Goal: Information Seeking & Learning: Learn about a topic

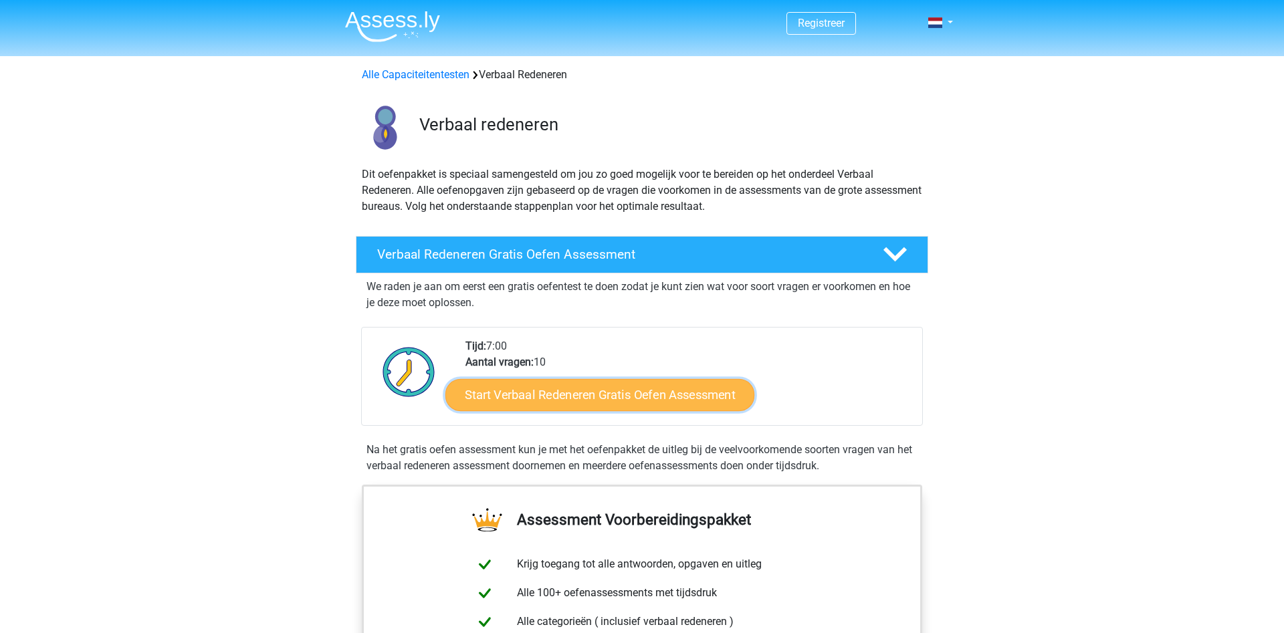
click at [576, 398] on link "Start Verbaal Redeneren Gratis Oefen Assessment" at bounding box center [599, 395] width 309 height 32
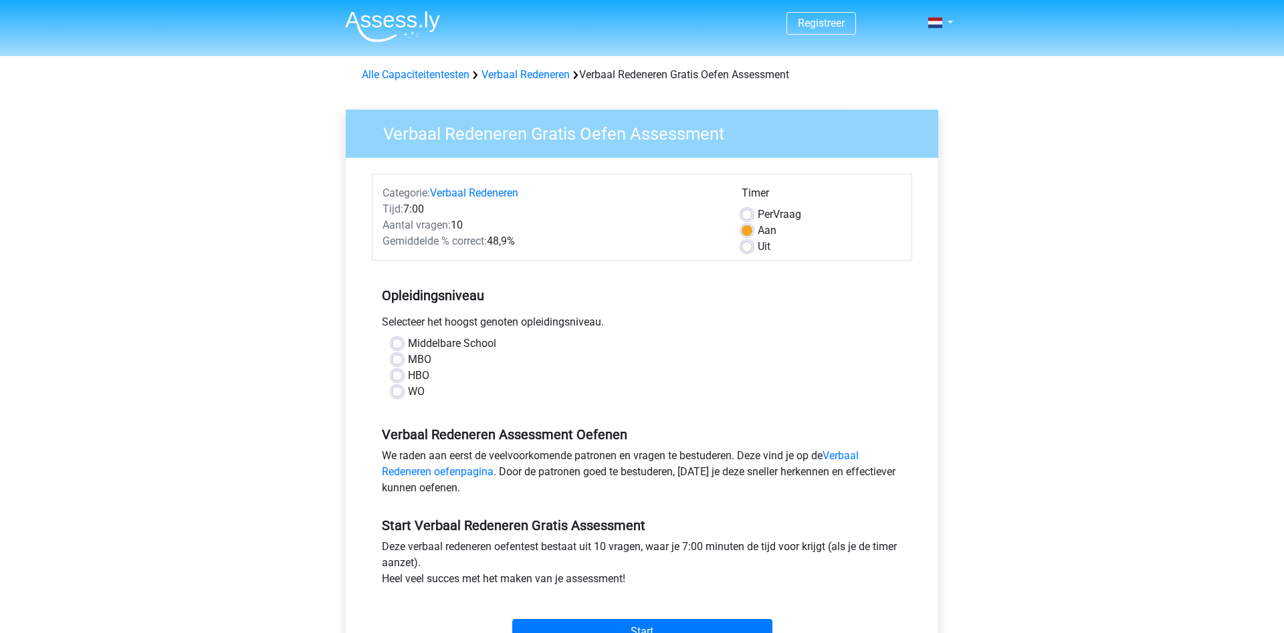
click at [421, 363] on label "MBO" at bounding box center [419, 360] width 23 height 16
click at [402, 363] on input "MBO" at bounding box center [397, 358] width 11 height 13
radio input "true"
click at [649, 610] on div "Start" at bounding box center [642, 621] width 540 height 47
click at [639, 628] on input "Start" at bounding box center [642, 631] width 260 height 25
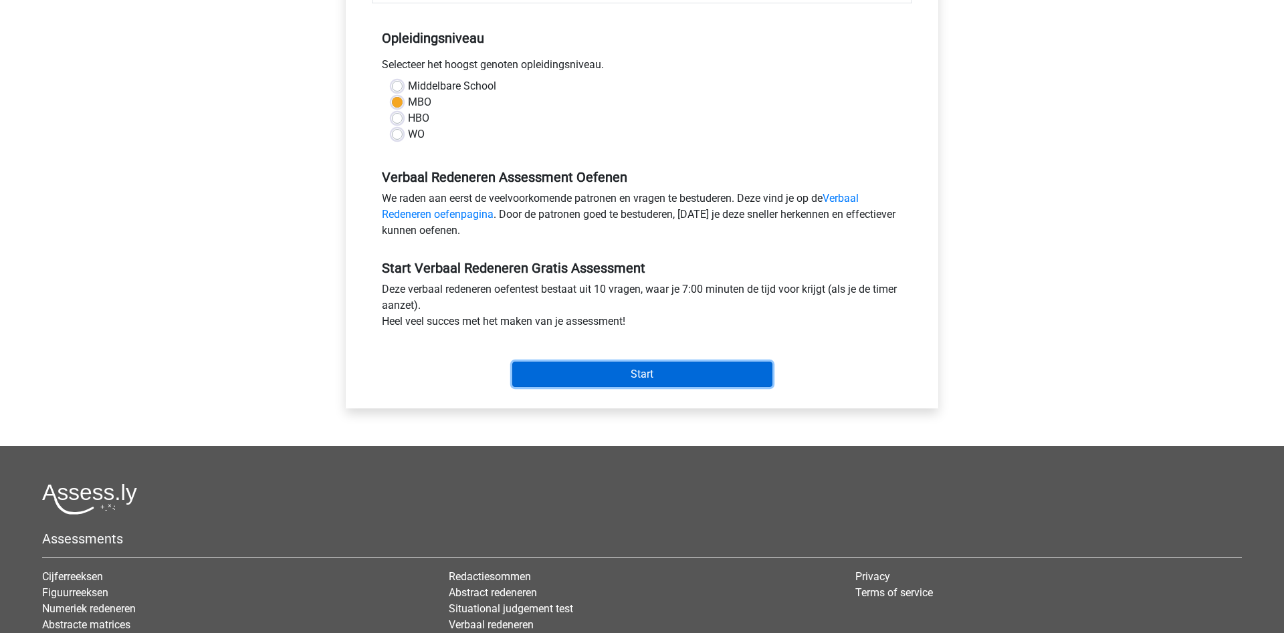
scroll to position [273, 0]
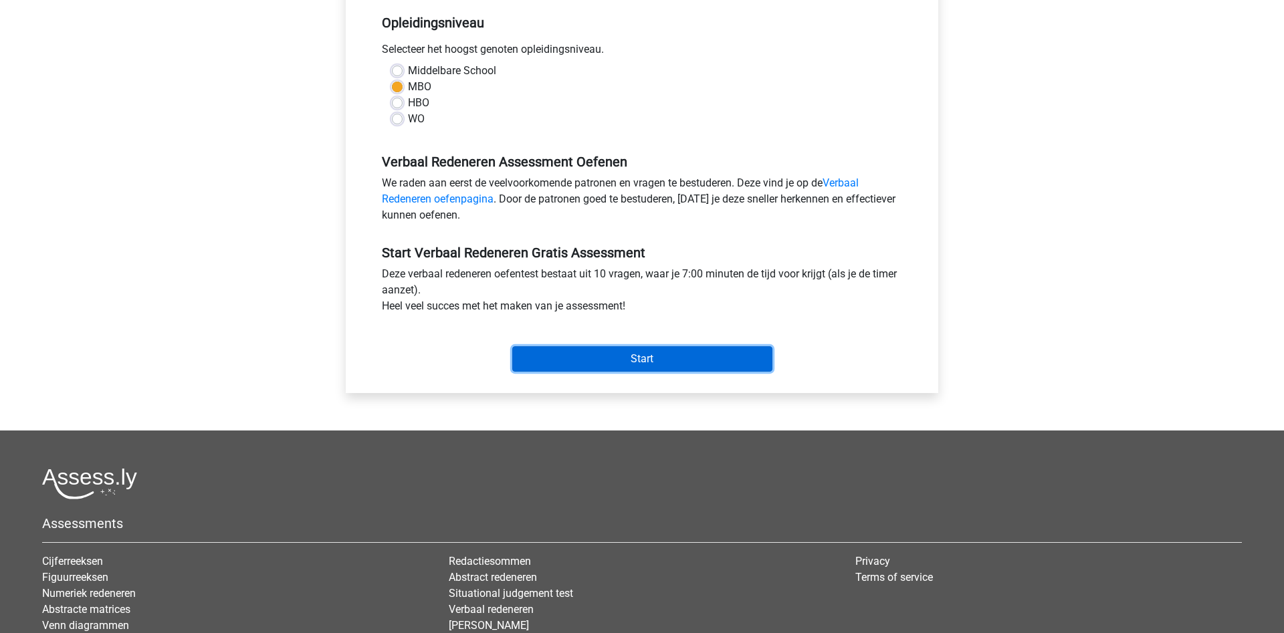
click at [616, 355] on input "Start" at bounding box center [642, 358] width 260 height 25
click at [668, 361] on input "Start" at bounding box center [642, 358] width 260 height 25
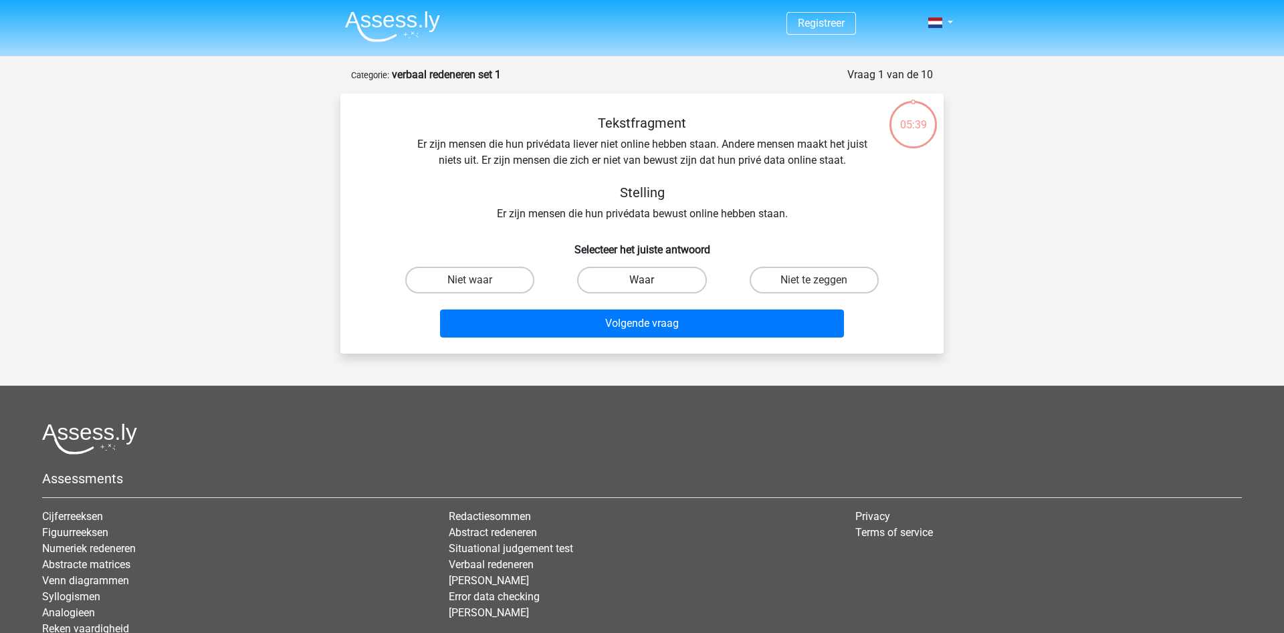
click at [628, 277] on label "Waar" at bounding box center [641, 280] width 129 height 27
click at [642, 280] on input "Waar" at bounding box center [646, 284] width 9 height 9
radio input "true"
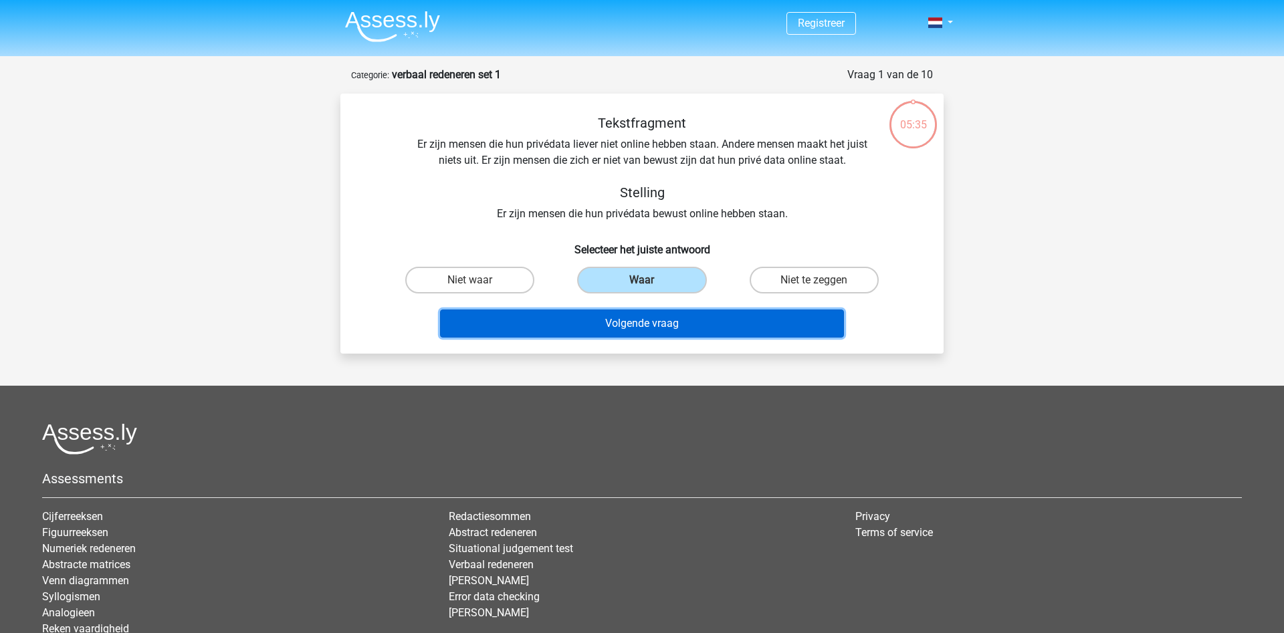
click at [713, 321] on button "Volgende vraag" at bounding box center [642, 324] width 404 height 28
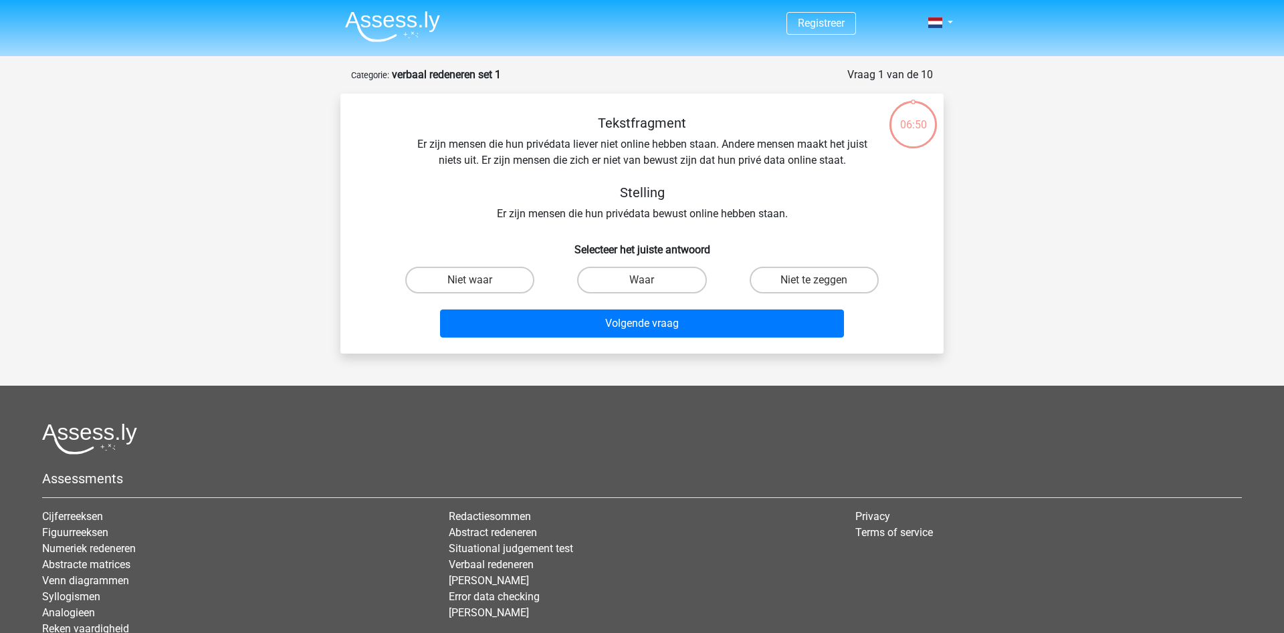
click at [620, 388] on footer "Assessments Cijferreeksen Figuurreeksen Numeriek redeneren Abstracte matrices V…" at bounding box center [642, 562] width 1284 height 353
click at [646, 276] on label "Waar" at bounding box center [641, 280] width 129 height 27
click at [646, 280] on input "Waar" at bounding box center [646, 284] width 9 height 9
radio input "true"
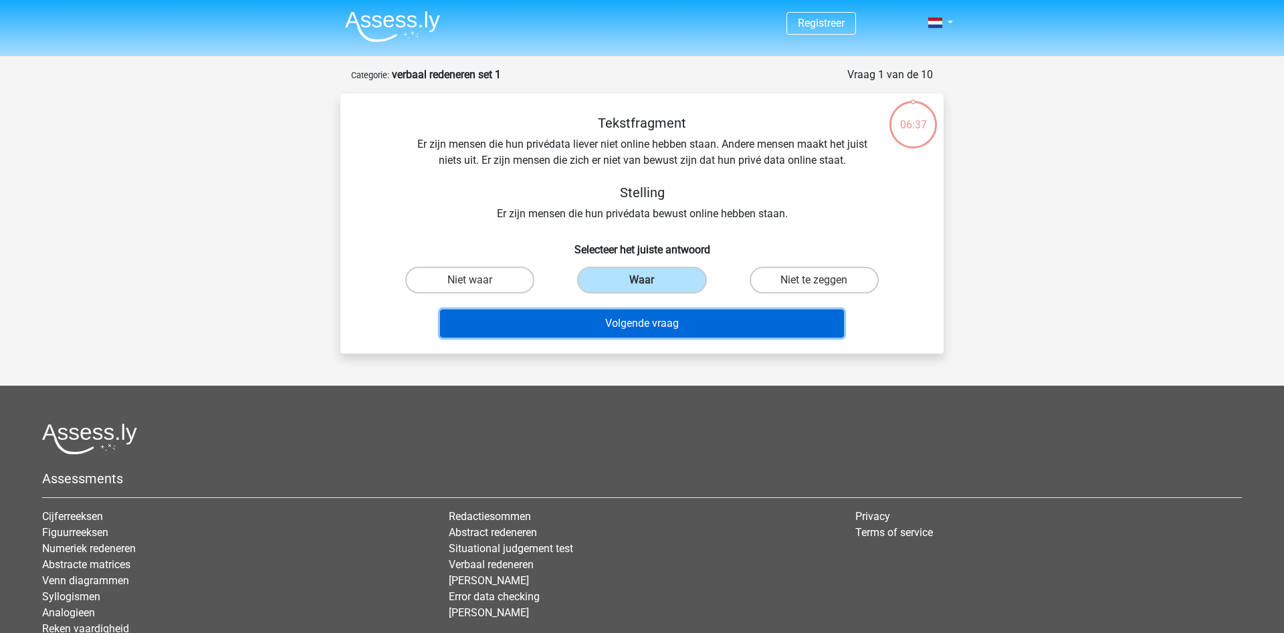
click at [648, 320] on button "Volgende vraag" at bounding box center [642, 324] width 404 height 28
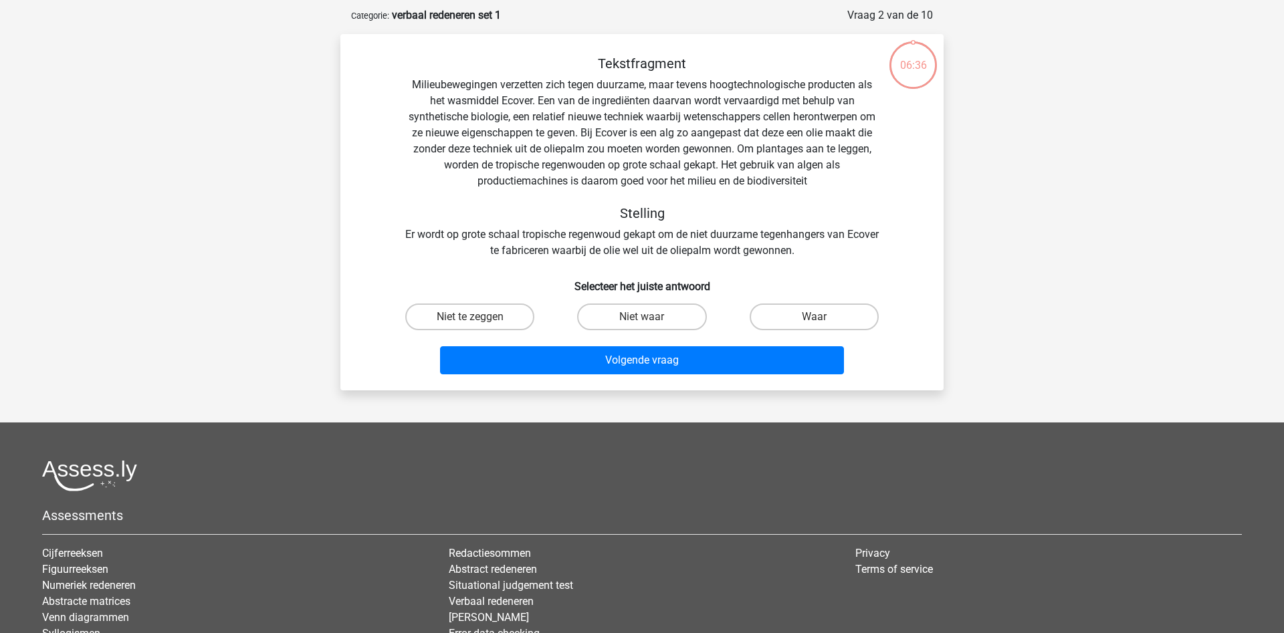
scroll to position [67, 0]
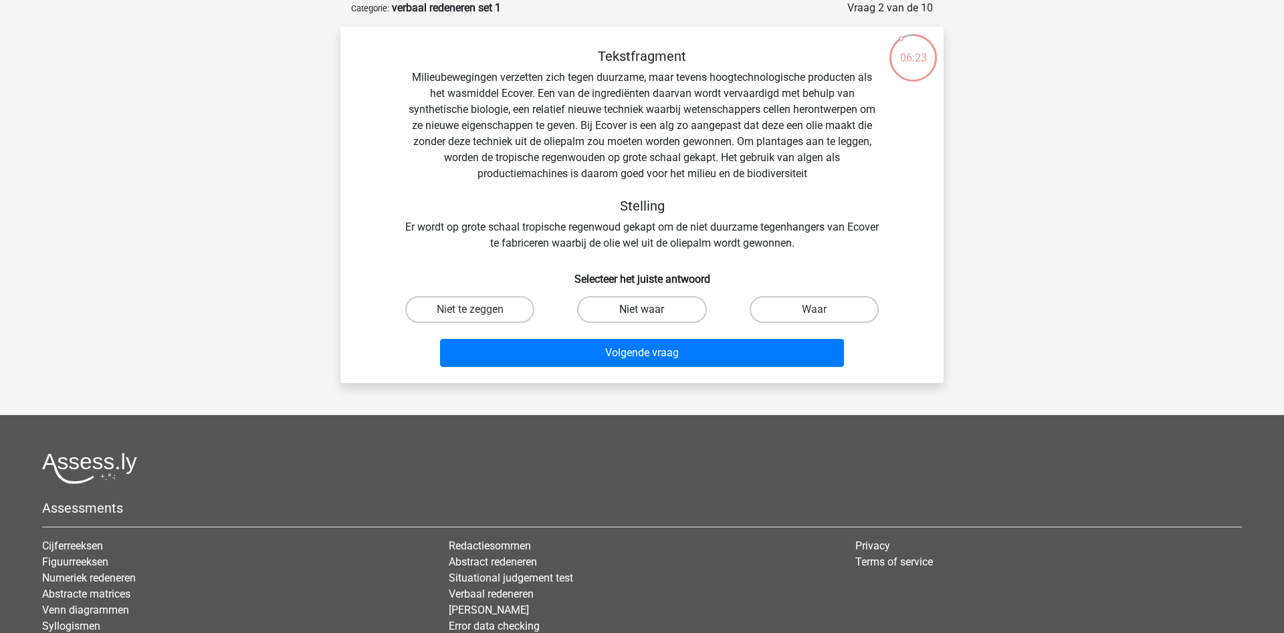
click at [627, 309] on label "Niet waar" at bounding box center [641, 309] width 129 height 27
click at [642, 310] on input "Niet waar" at bounding box center [646, 314] width 9 height 9
radio input "true"
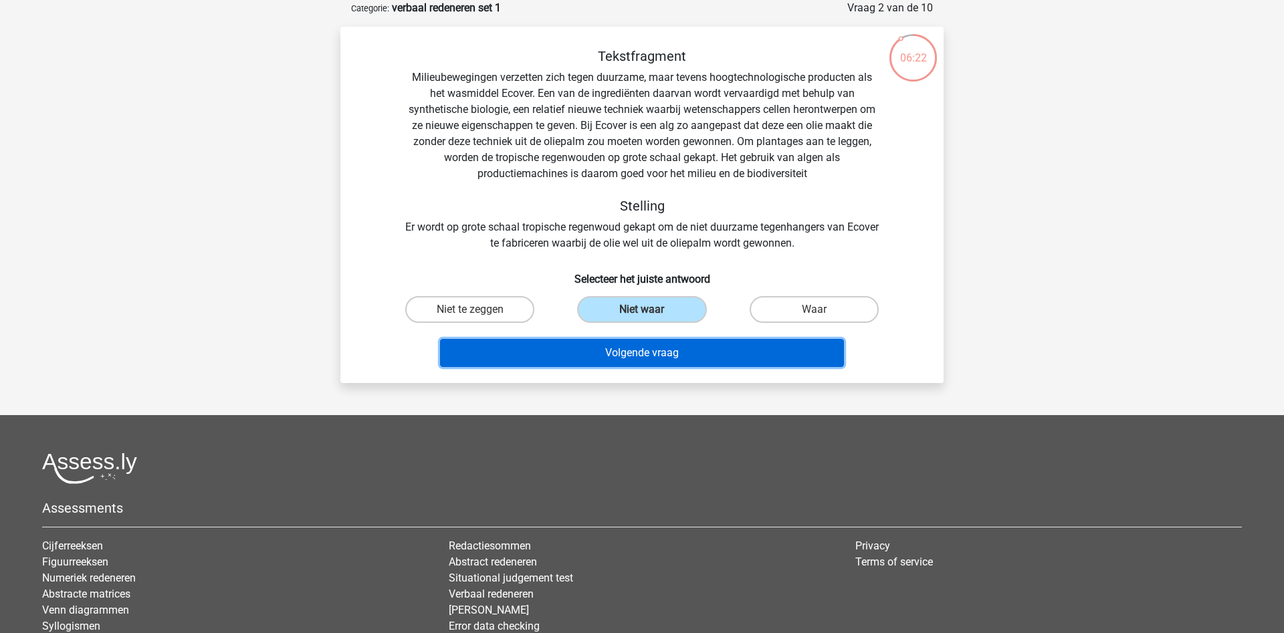
click at [676, 357] on button "Volgende vraag" at bounding box center [642, 353] width 404 height 28
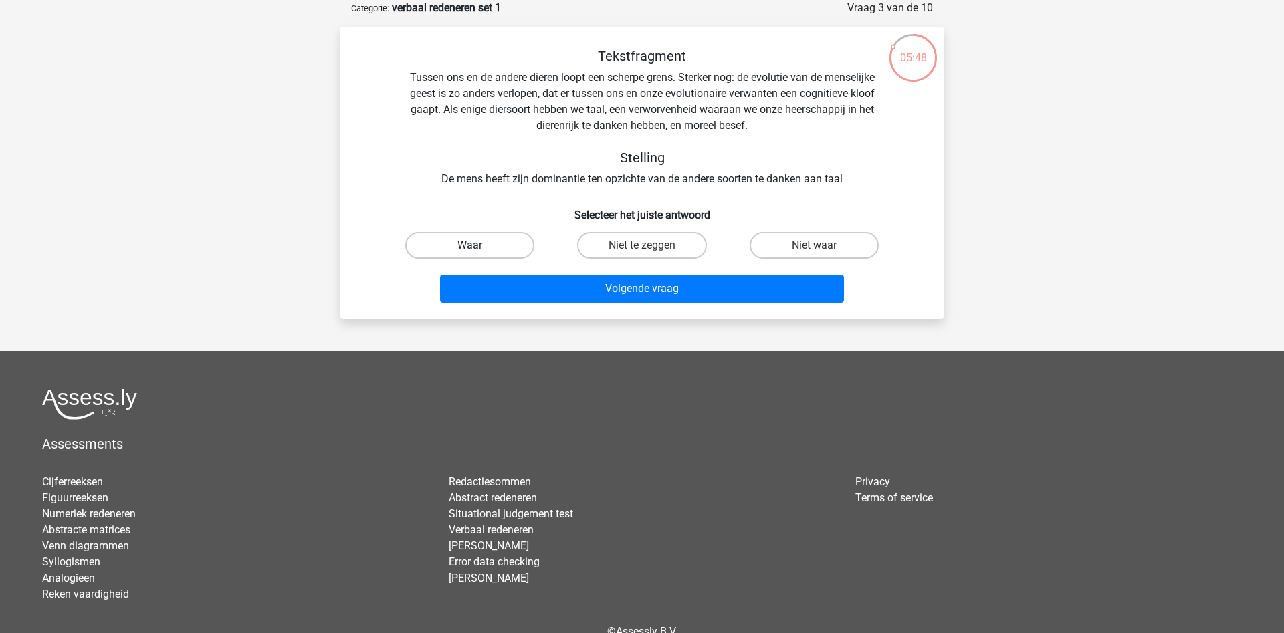
click at [496, 245] on label "Waar" at bounding box center [469, 245] width 129 height 27
click at [479, 245] on input "Waar" at bounding box center [474, 249] width 9 height 9
radio input "true"
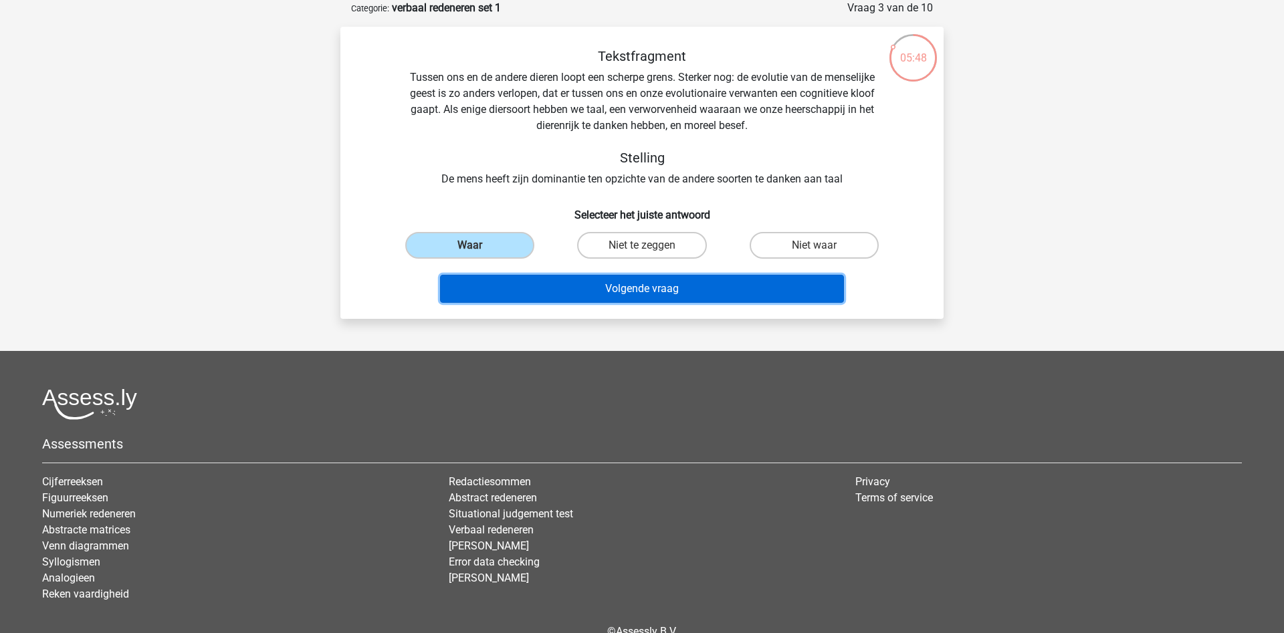
click at [681, 288] on button "Volgende vraag" at bounding box center [642, 289] width 404 height 28
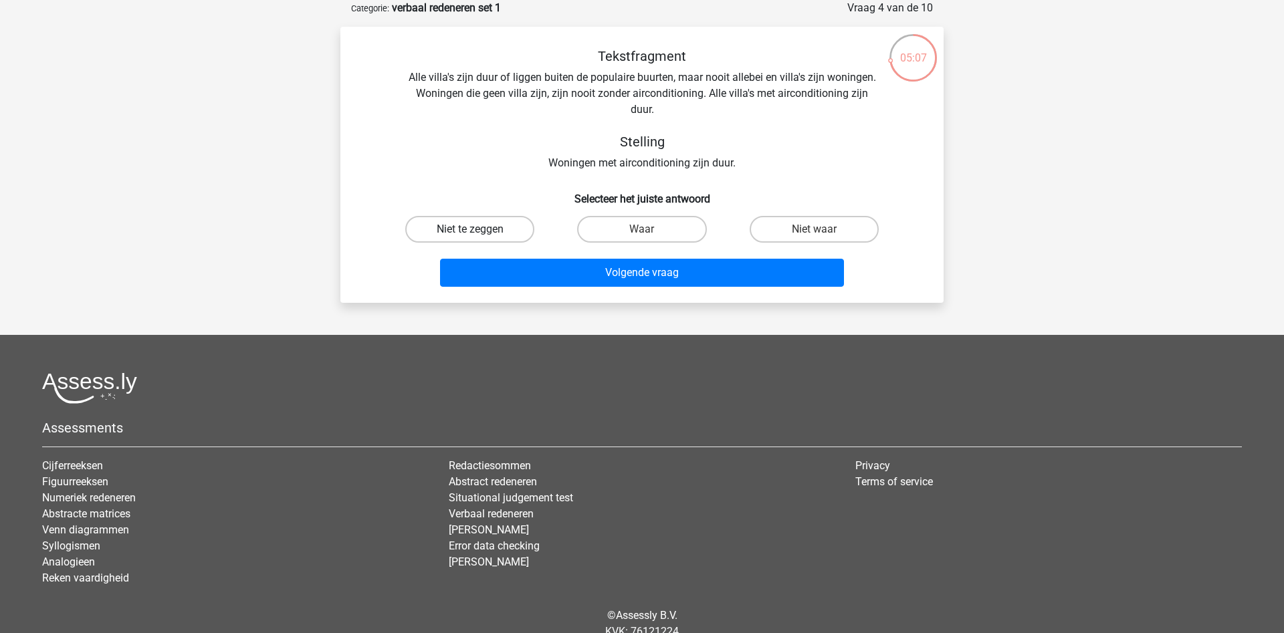
click at [512, 226] on label "Niet te zeggen" at bounding box center [469, 229] width 129 height 27
click at [479, 229] on input "Niet te zeggen" at bounding box center [474, 233] width 9 height 9
radio input "true"
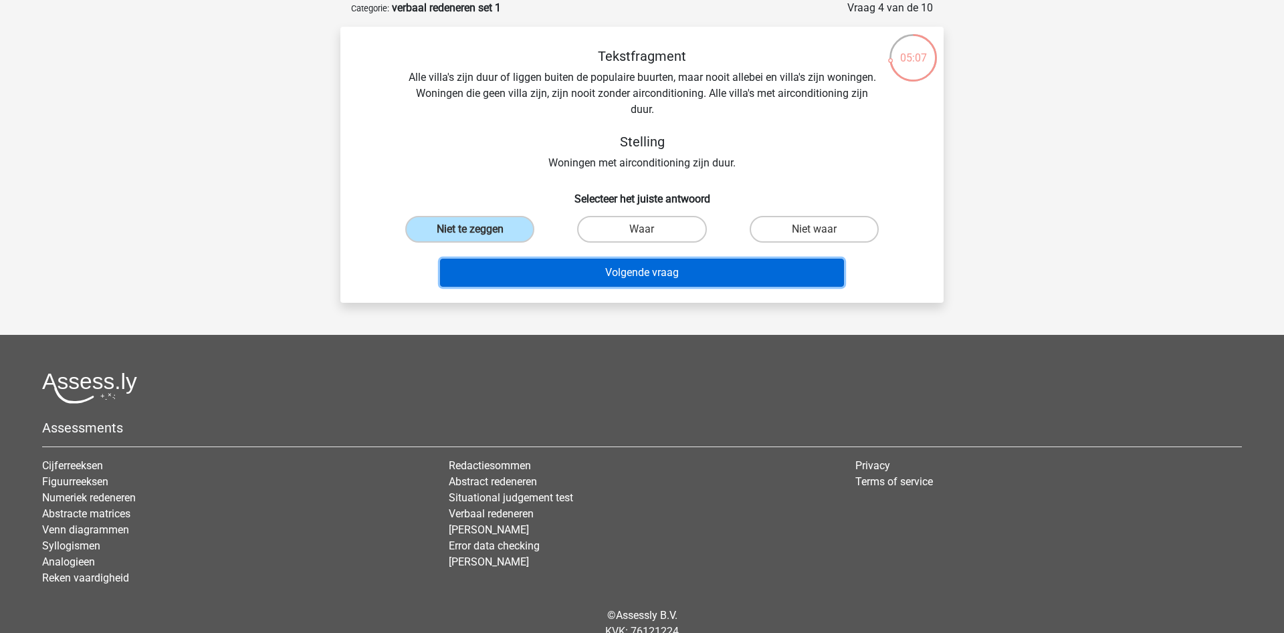
click at [659, 273] on button "Volgende vraag" at bounding box center [642, 273] width 404 height 28
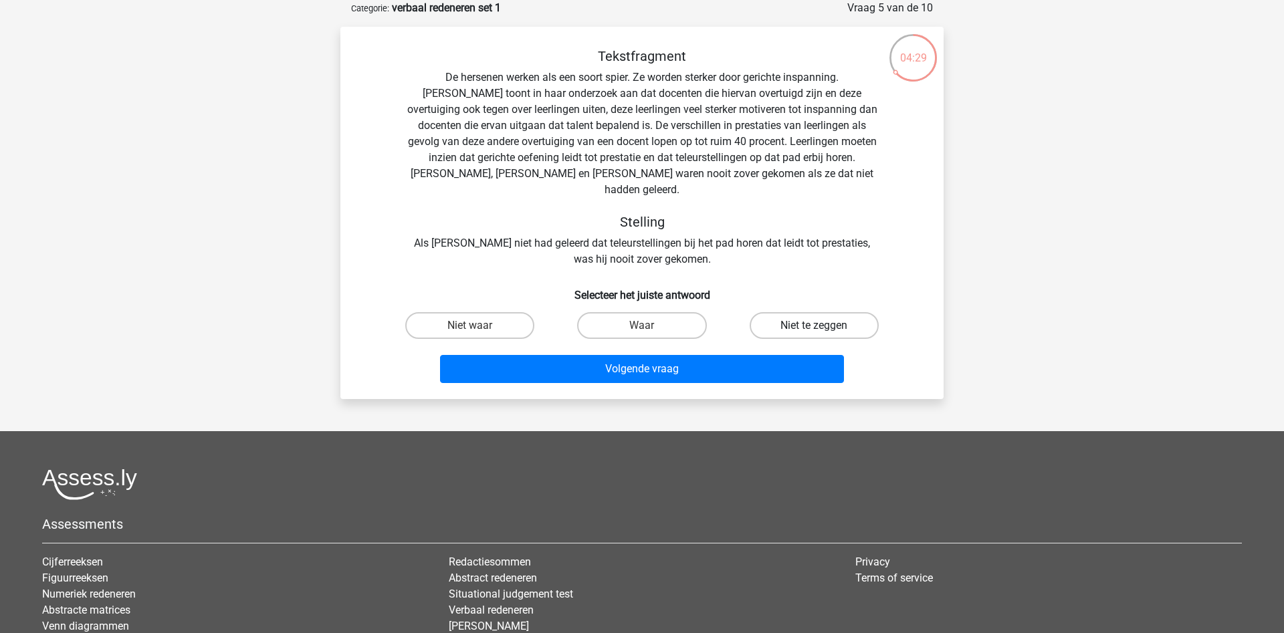
click at [772, 312] on label "Niet te zeggen" at bounding box center [813, 325] width 129 height 27
click at [814, 326] on input "Niet te zeggen" at bounding box center [818, 330] width 9 height 9
radio input "true"
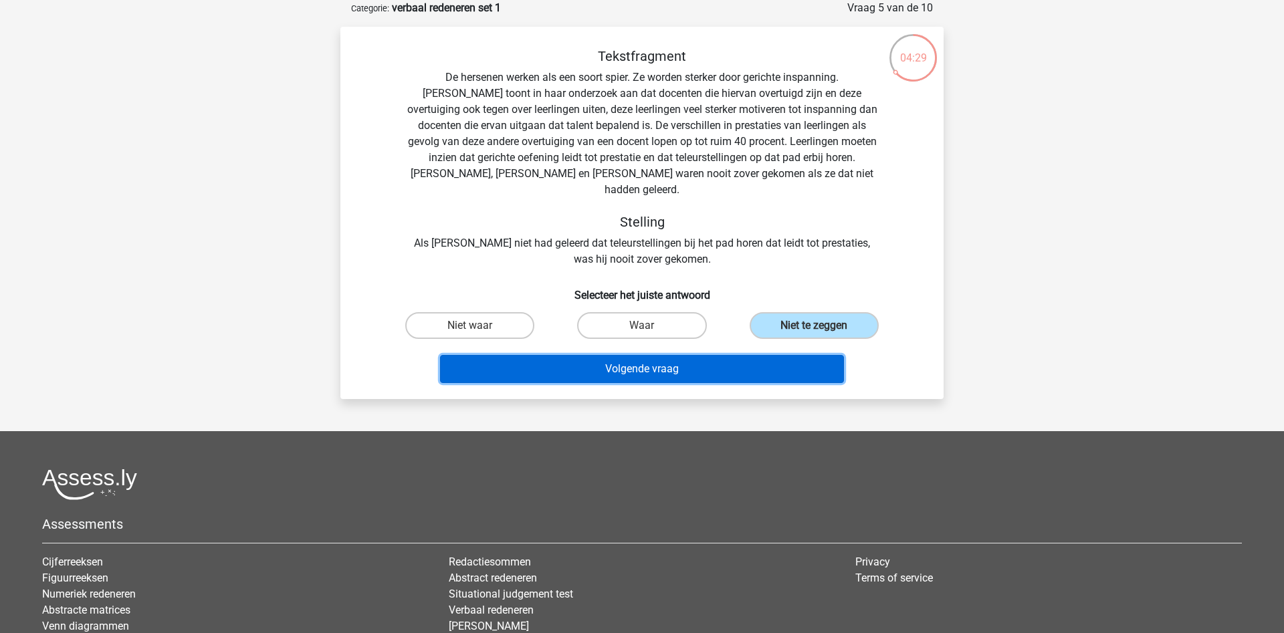
click at [710, 355] on button "Volgende vraag" at bounding box center [642, 369] width 404 height 28
